Goal: Task Accomplishment & Management: Manage account settings

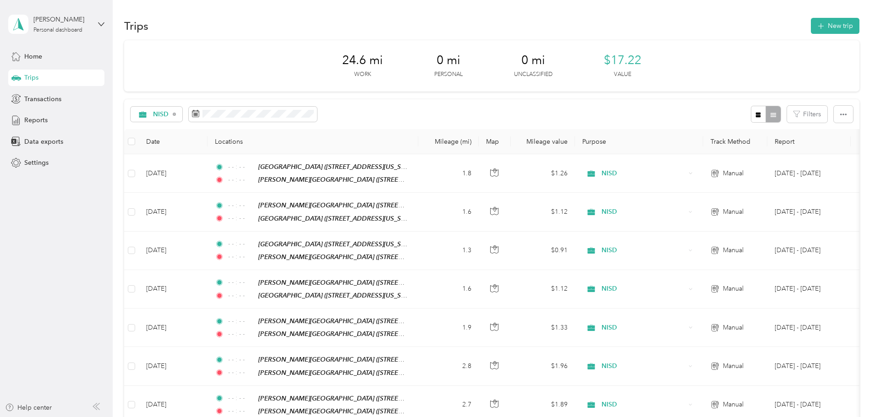
click at [771, 34] on div "Trips New trip" at bounding box center [491, 25] width 735 height 19
drag, startPoint x: 774, startPoint y: 31, endPoint x: 774, endPoint y: 22, distance: 8.7
click at [811, 22] on button "New trip" at bounding box center [835, 26] width 49 height 16
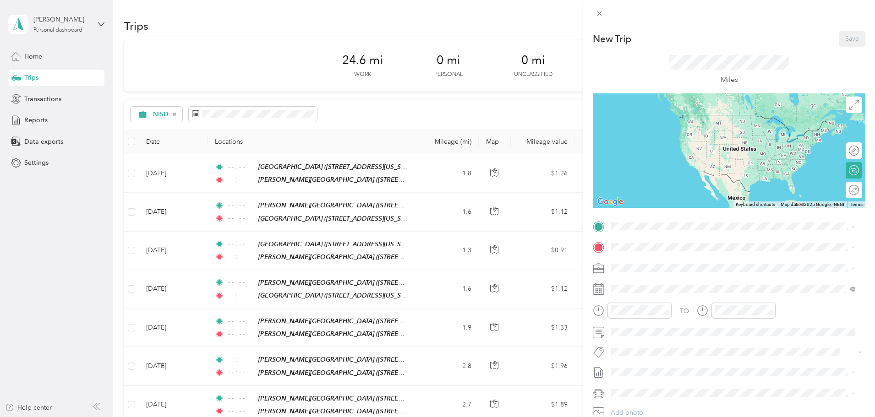
click at [708, 269] on div "TEAM [PERSON_NAME][GEOGRAPHIC_DATA] [STREET_ADDRESS][US_STATE]" at bounding box center [705, 270] width 154 height 22
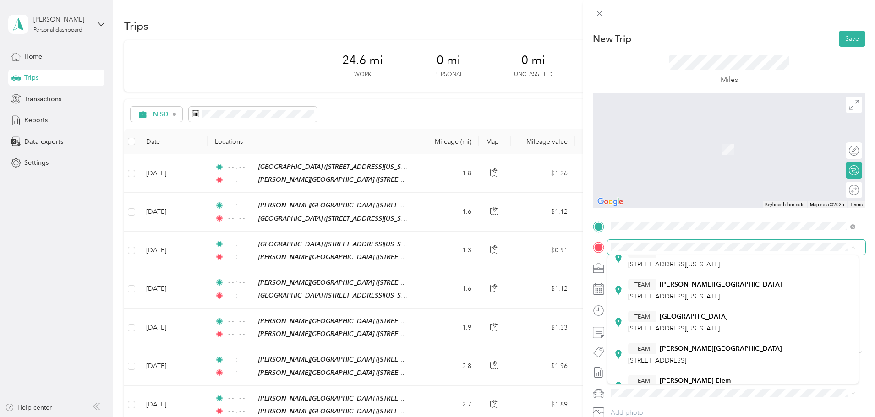
scroll to position [137, 0]
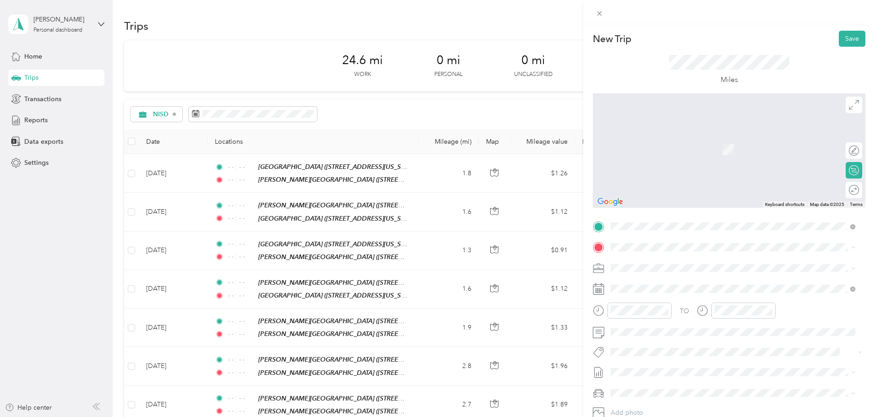
click at [706, 284] on span "[STREET_ADDRESS][US_STATE]" at bounding box center [674, 288] width 92 height 8
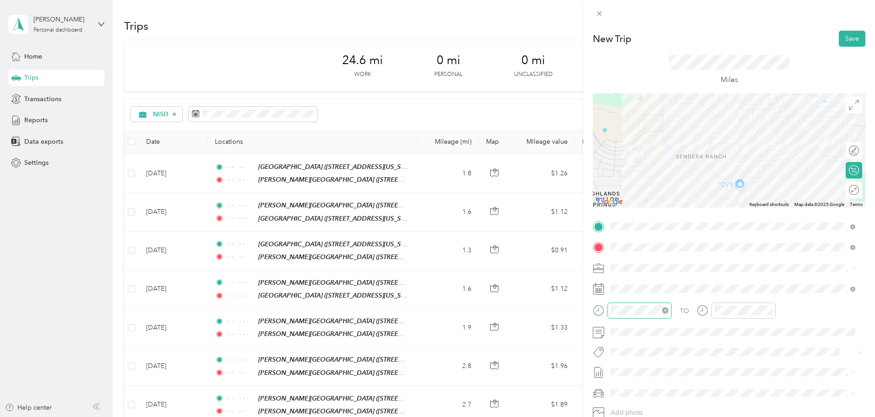
click at [666, 311] on icon "close-circle" at bounding box center [665, 310] width 6 height 6
click at [768, 310] on icon "close-circle" at bounding box center [769, 310] width 6 height 6
click at [841, 39] on button "Save" at bounding box center [852, 39] width 27 height 16
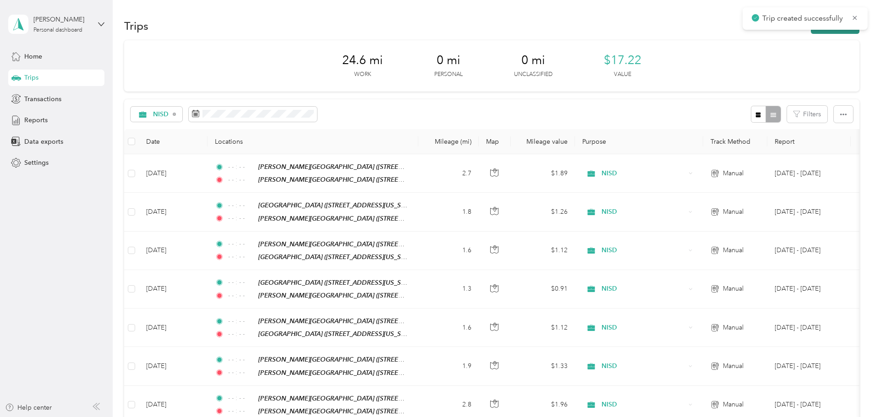
click at [811, 31] on button "New trip" at bounding box center [835, 26] width 49 height 16
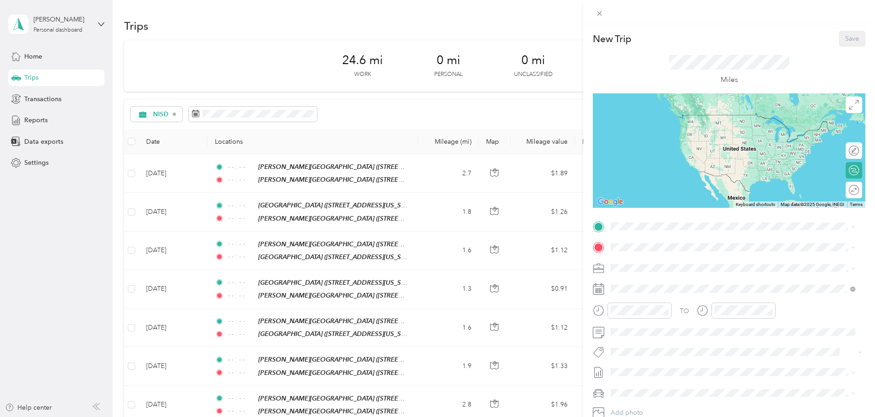
click at [661, 328] on strong "[PERSON_NAME][GEOGRAPHIC_DATA]" at bounding box center [721, 328] width 122 height 8
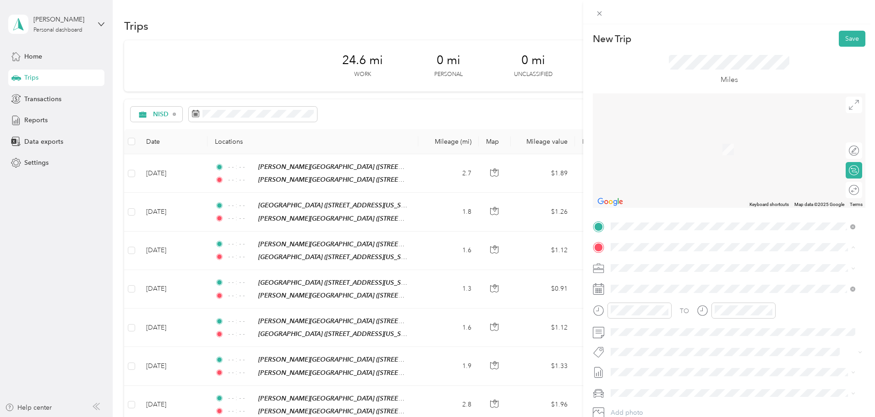
click at [679, 291] on div "TEAM [PERSON_NAME][GEOGRAPHIC_DATA] [STREET_ADDRESS][US_STATE]" at bounding box center [705, 291] width 154 height 22
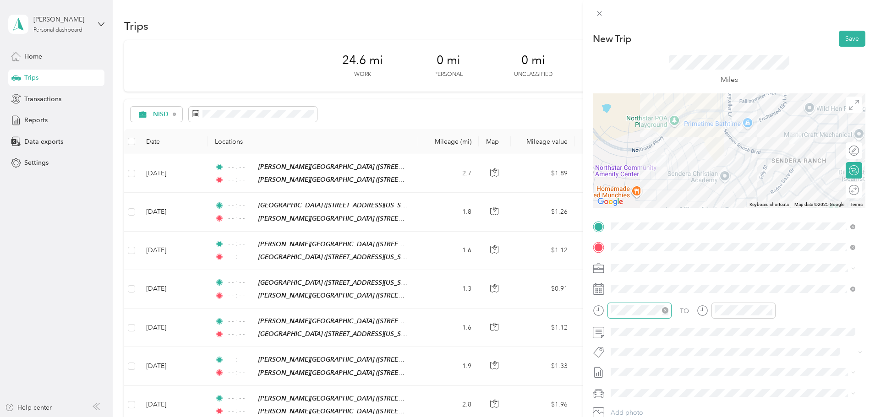
click at [664, 311] on icon "close-circle" at bounding box center [665, 310] width 6 height 6
click at [771, 311] on icon "close-circle" at bounding box center [769, 310] width 6 height 6
click at [844, 44] on button "Save" at bounding box center [852, 39] width 27 height 16
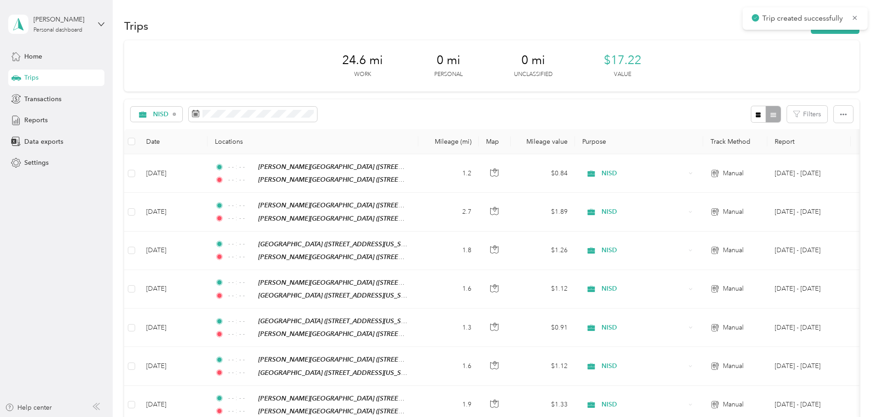
click at [743, 70] on div "24.6 mi Work 0 mi Personal 0 mi Unclassified $17.22 Value" at bounding box center [491, 65] width 735 height 51
click at [52, 94] on span "Transactions" at bounding box center [42, 99] width 37 height 10
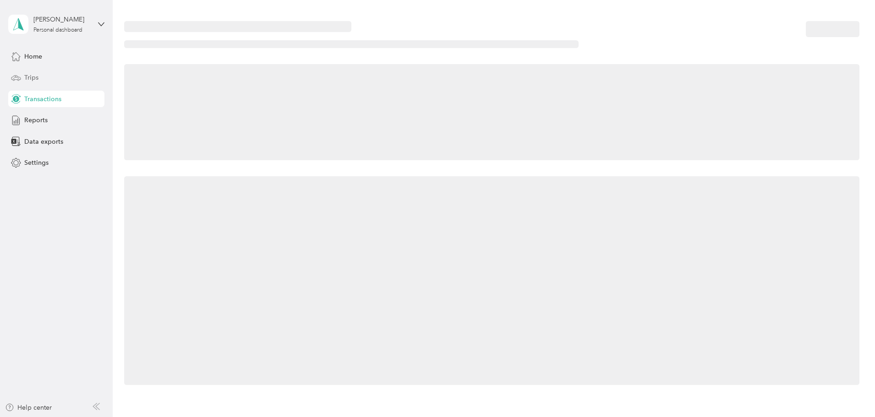
click at [50, 75] on div "Trips" at bounding box center [56, 78] width 96 height 16
